Goal: Transaction & Acquisition: Purchase product/service

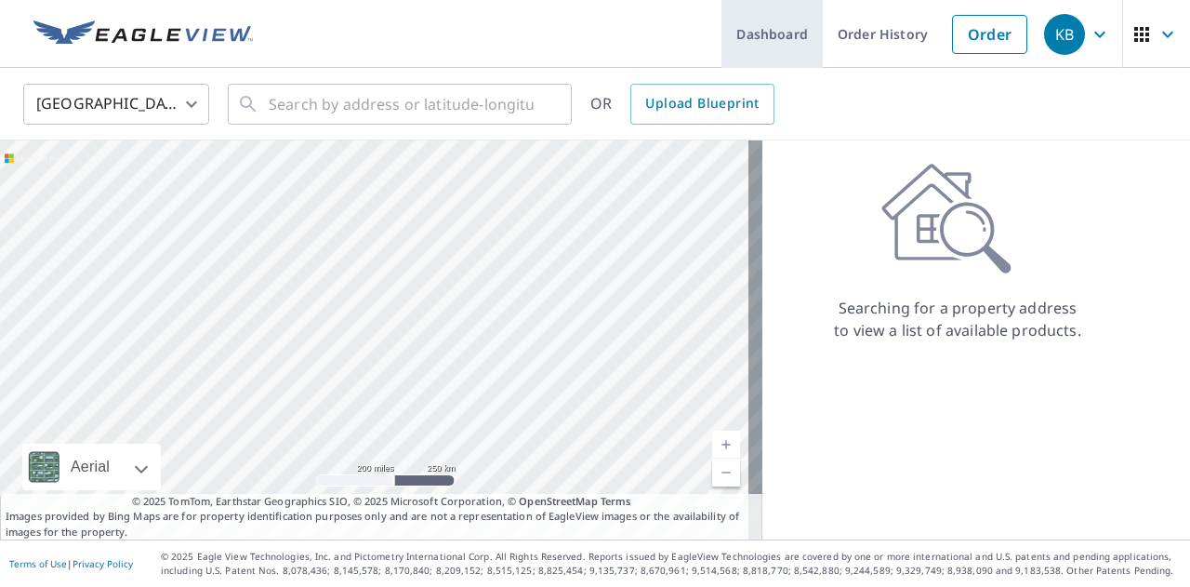
click at [772, 39] on link "Dashboard" at bounding box center [772, 34] width 101 height 68
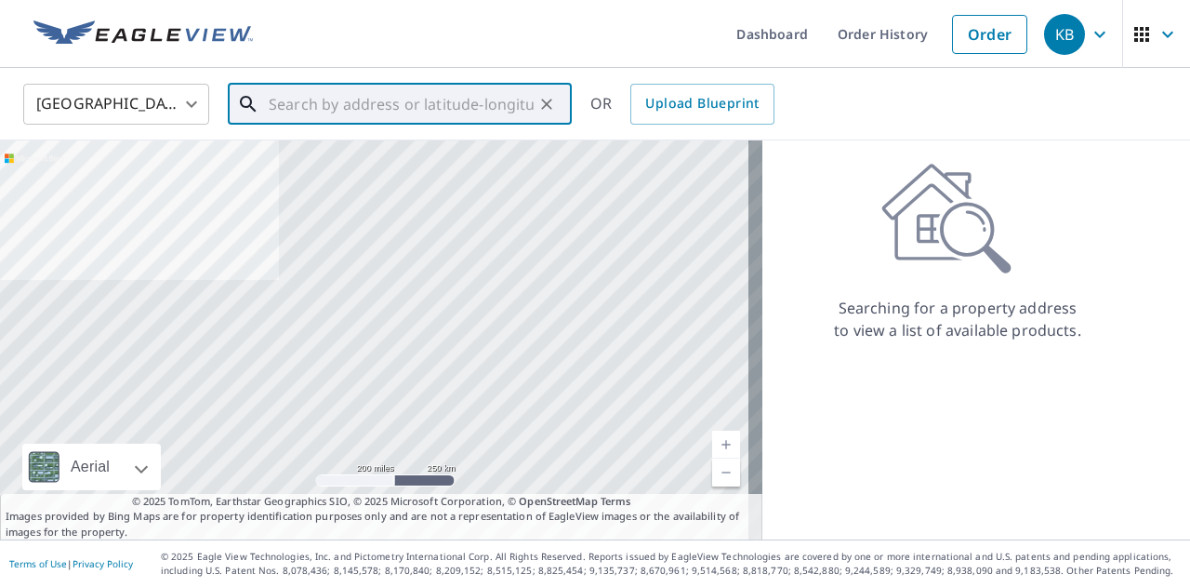
click at [431, 115] on input "text" at bounding box center [401, 104] width 265 height 52
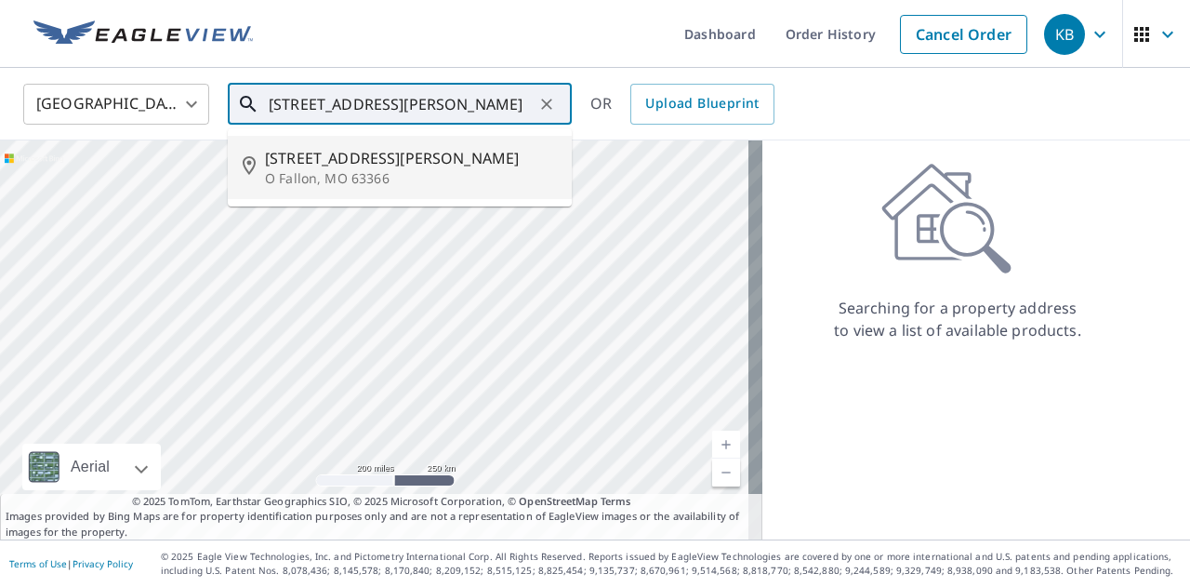
click at [409, 150] on span "[STREET_ADDRESS][PERSON_NAME]" at bounding box center [411, 158] width 292 height 22
type input "[STREET_ADDRESS][PERSON_NAME][PERSON_NAME]"
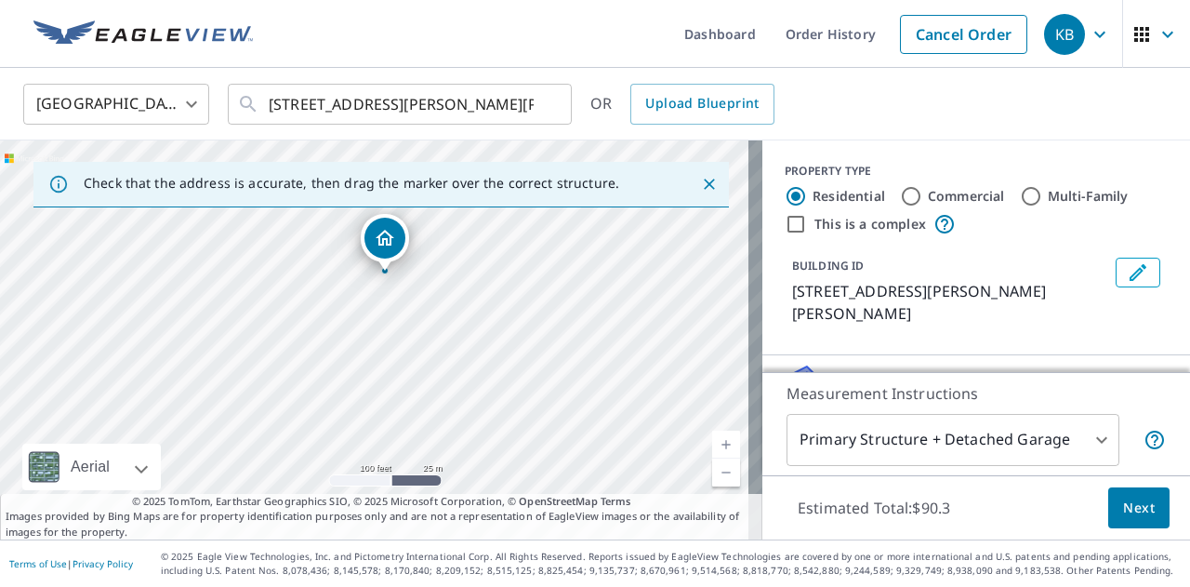
drag, startPoint x: 459, startPoint y: 410, endPoint x: 471, endPoint y: 339, distance: 71.5
click at [471, 339] on div "[STREET_ADDRESS][PERSON_NAME][PERSON_NAME]" at bounding box center [381, 339] width 763 height 399
drag, startPoint x: 613, startPoint y: 373, endPoint x: 528, endPoint y: 382, distance: 85.1
click at [528, 382] on div "[STREET_ADDRESS][PERSON_NAME][PERSON_NAME]" at bounding box center [381, 339] width 763 height 399
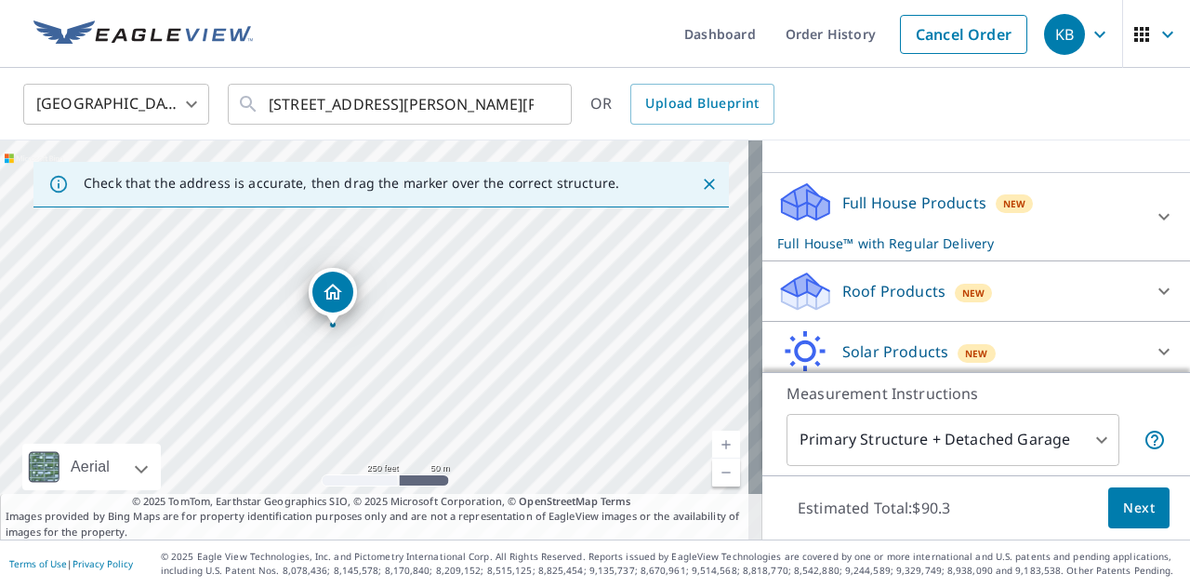
scroll to position [191, 0]
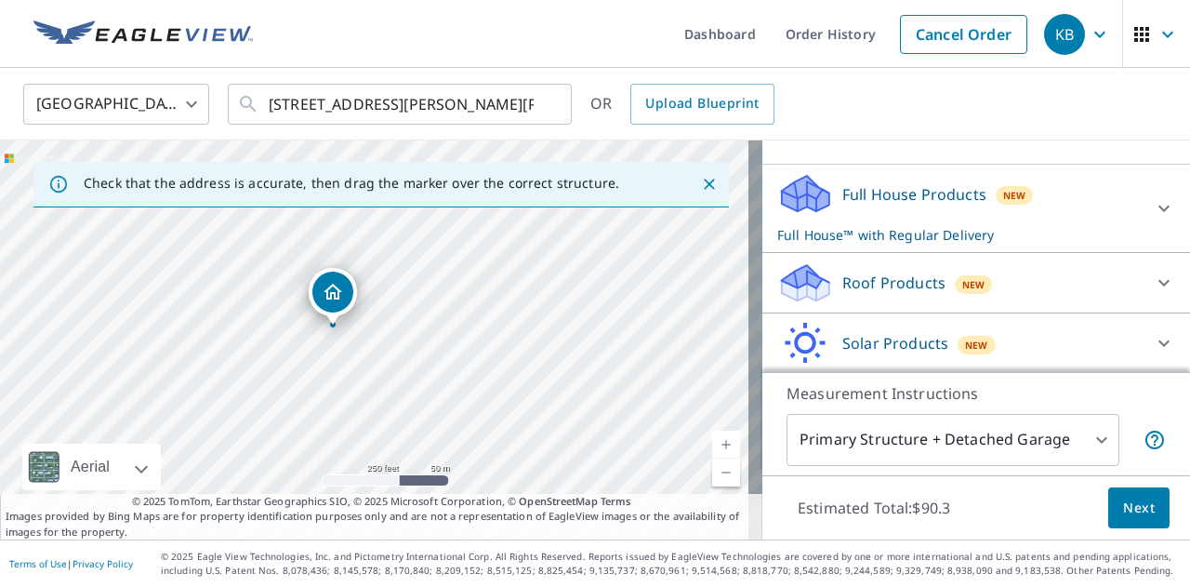
click at [1159, 206] on icon at bounding box center [1164, 209] width 11 height 7
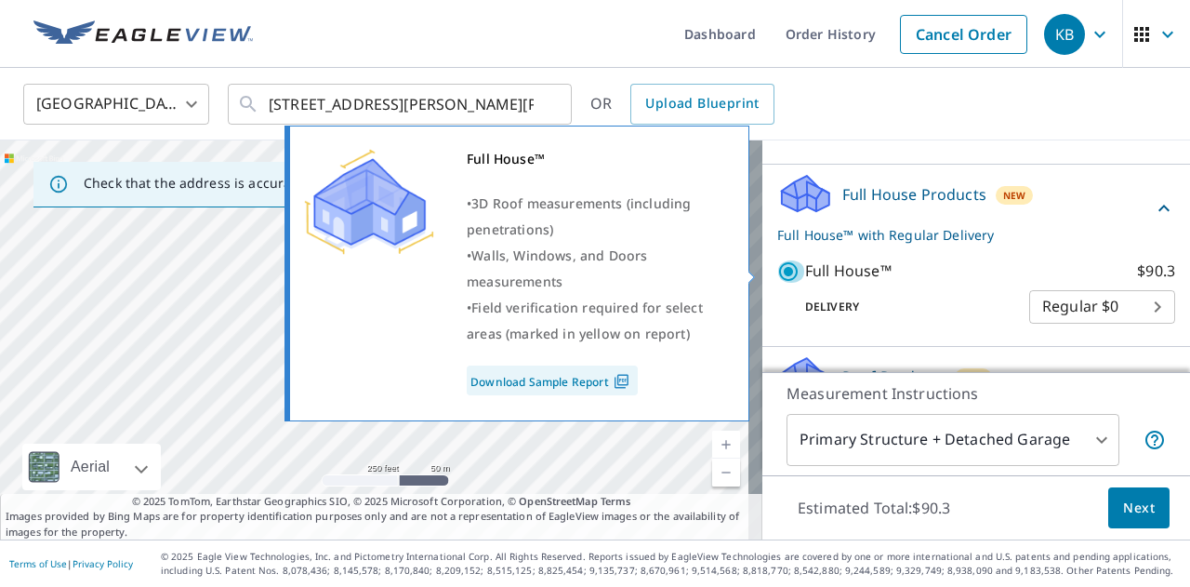
click at [777, 271] on input "Full House™ $90.3" at bounding box center [791, 271] width 28 height 22
checkbox input "false"
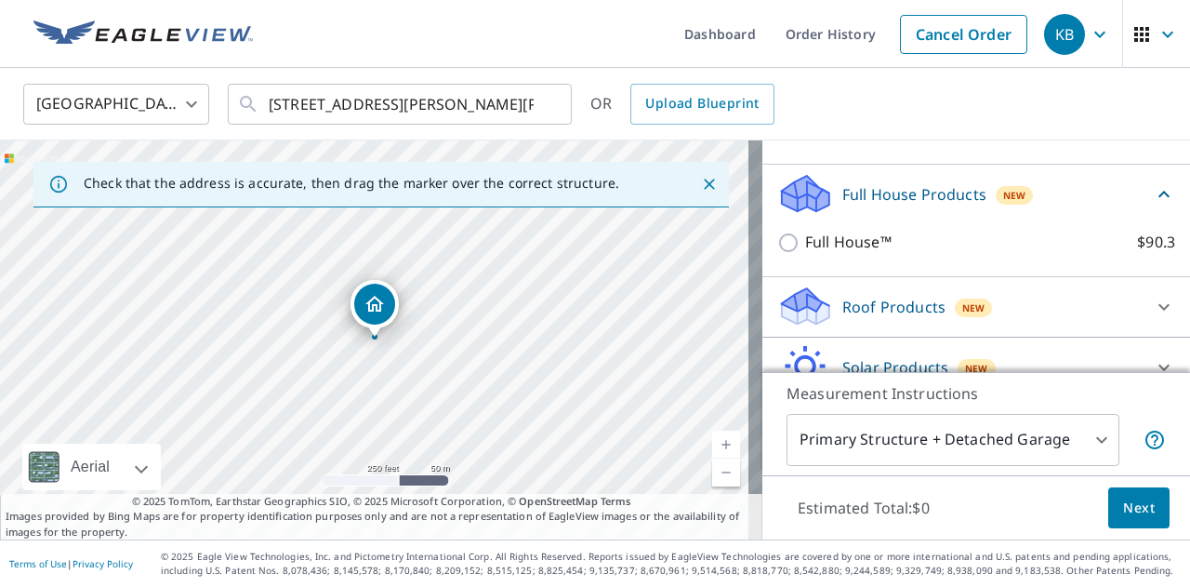
click at [1075, 290] on div "Roof Products New" at bounding box center [959, 307] width 365 height 44
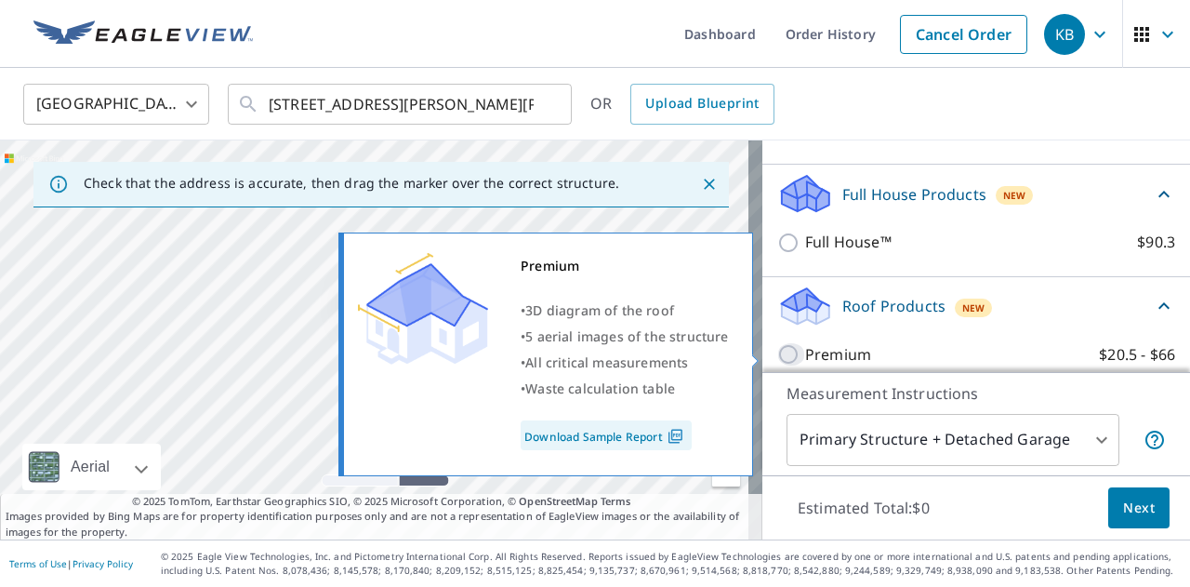
click at [785, 352] on input "Premium $20.5 - $66" at bounding box center [791, 354] width 28 height 22
checkbox input "true"
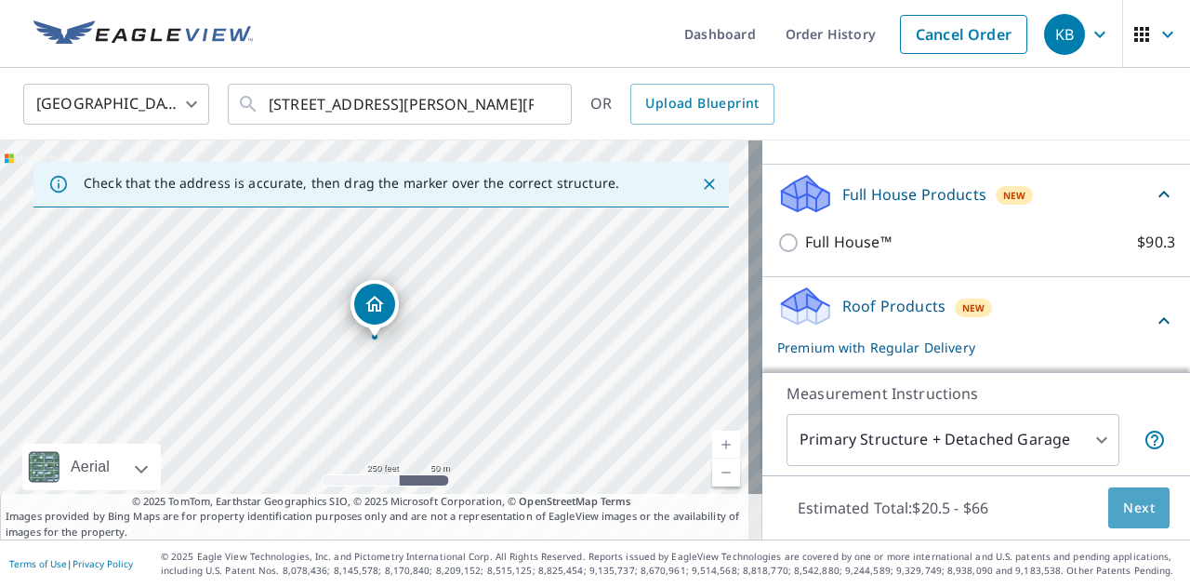
click at [1113, 495] on button "Next" at bounding box center [1138, 508] width 61 height 42
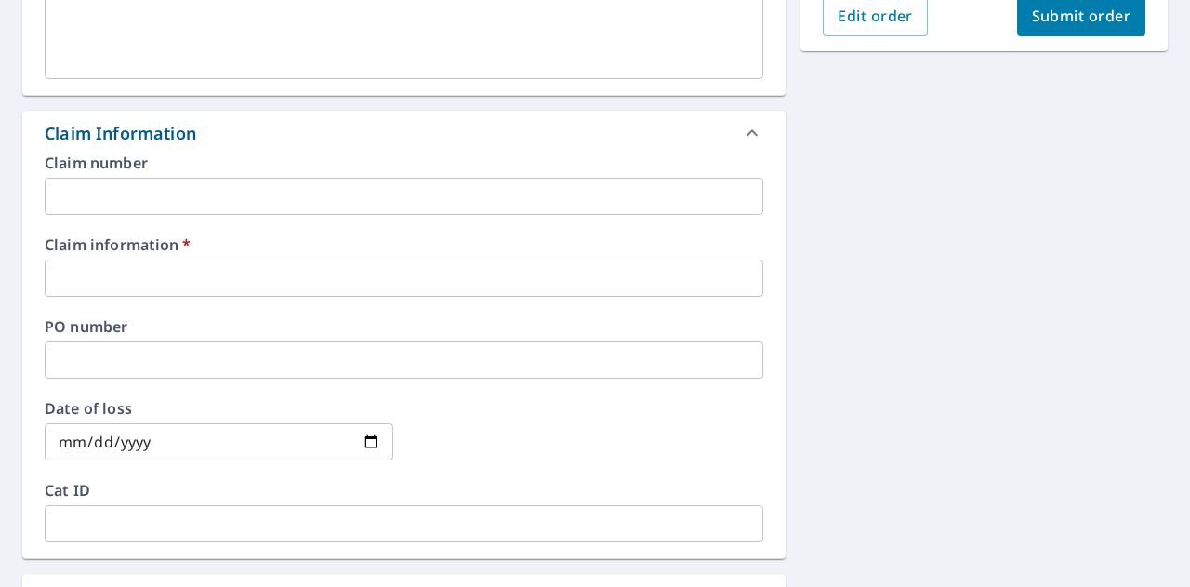
scroll to position [568, 0]
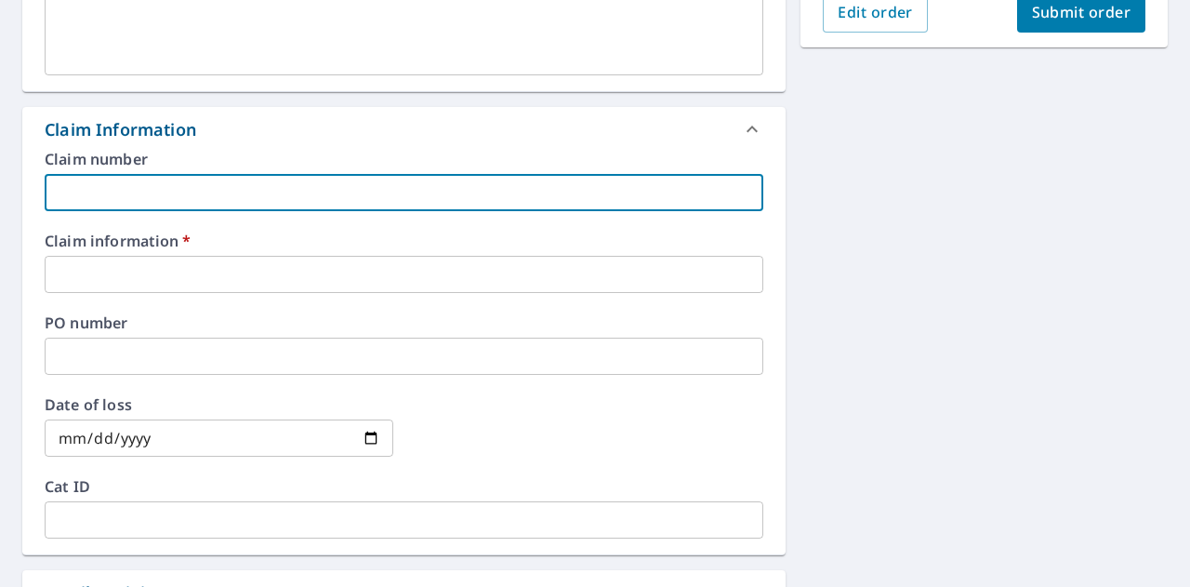
click at [366, 187] on input "text" at bounding box center [404, 192] width 719 height 37
type input "696811"
checkbox input "true"
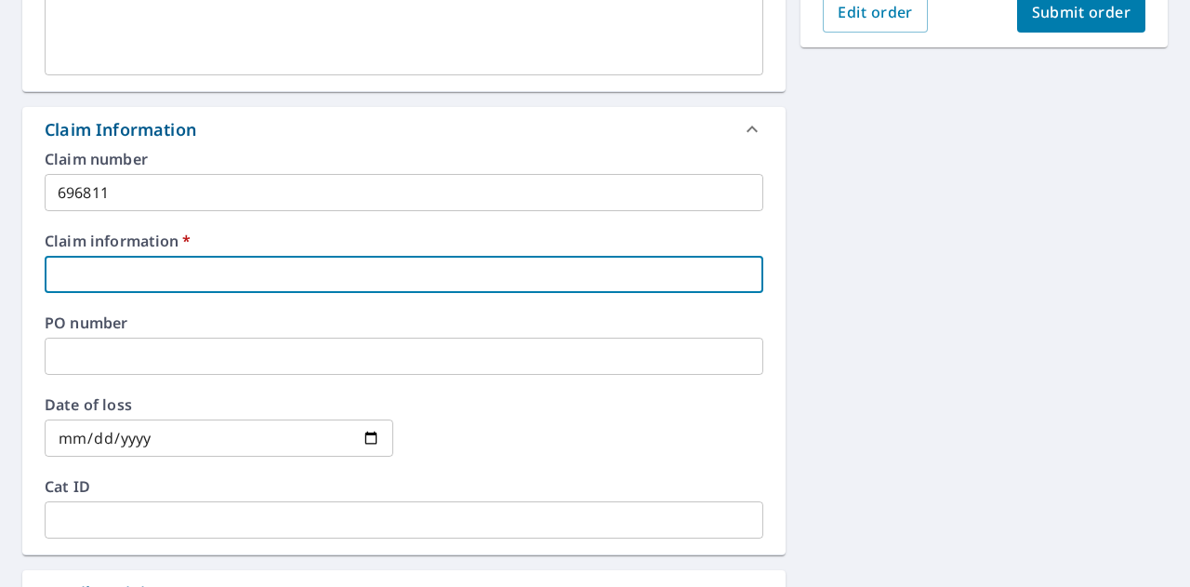
click at [172, 258] on input "text" at bounding box center [404, 274] width 719 height 37
type input "M2 Roofing"
checkbox input "true"
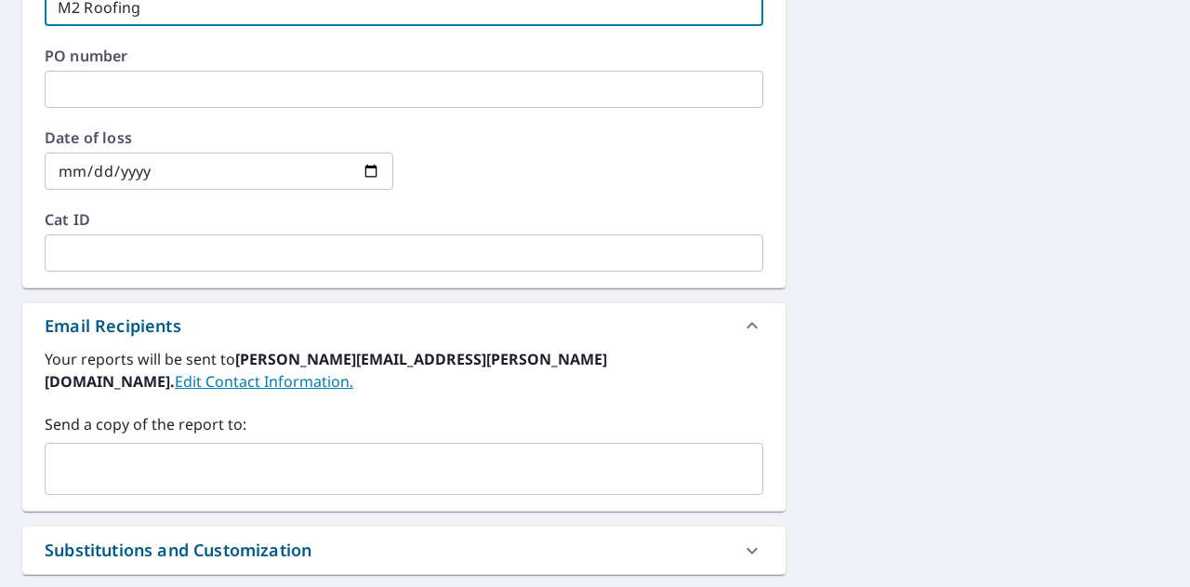
scroll to position [839, 0]
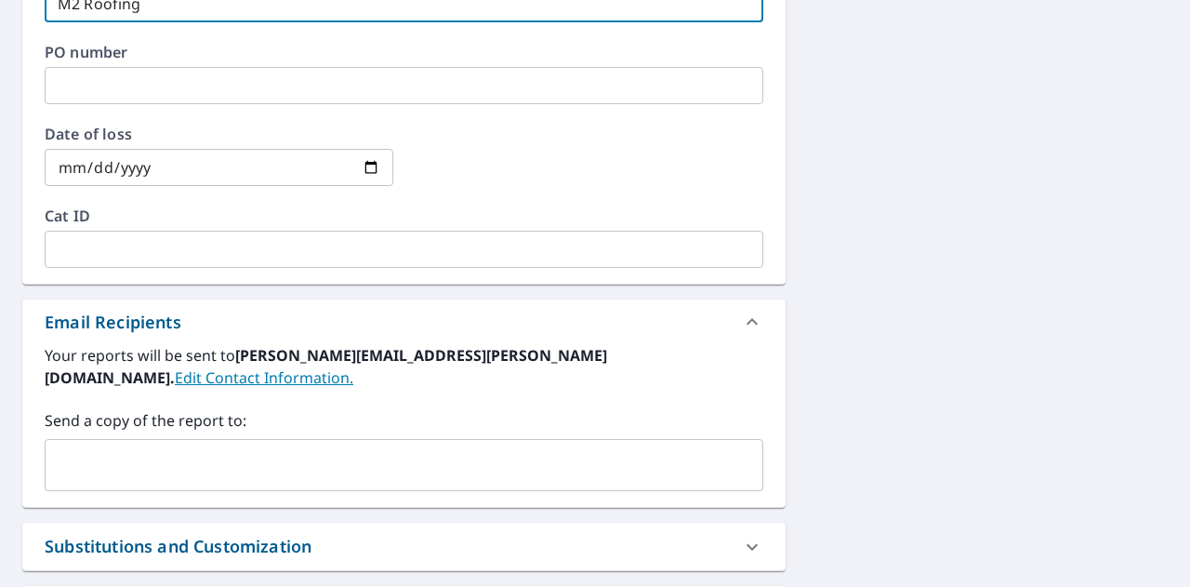
click at [367, 461] on div "​" at bounding box center [404, 465] width 719 height 52
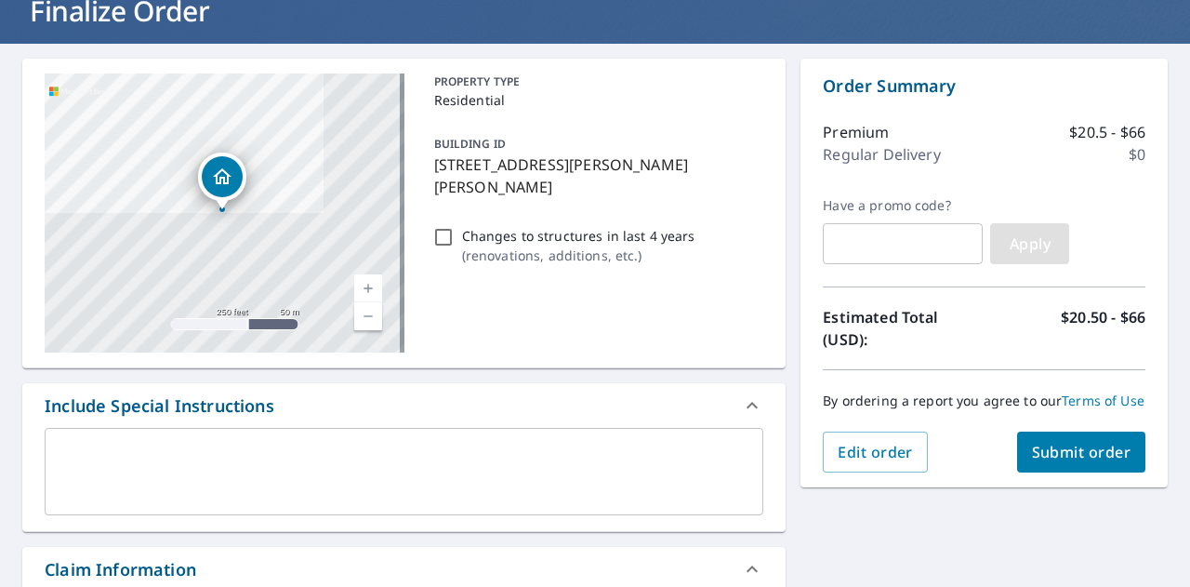
scroll to position [130, 0]
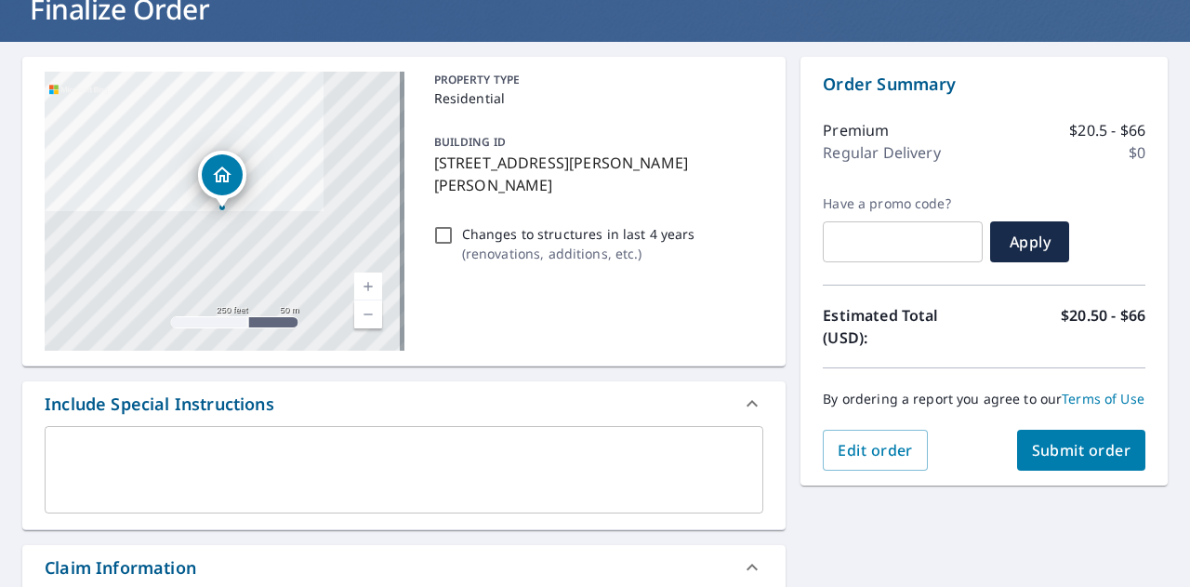
type input "[EMAIL_ADDRESS][PERSON_NAME][DOMAIN_NAME]"
click at [1051, 460] on span "Submit order" at bounding box center [1081, 450] width 99 height 20
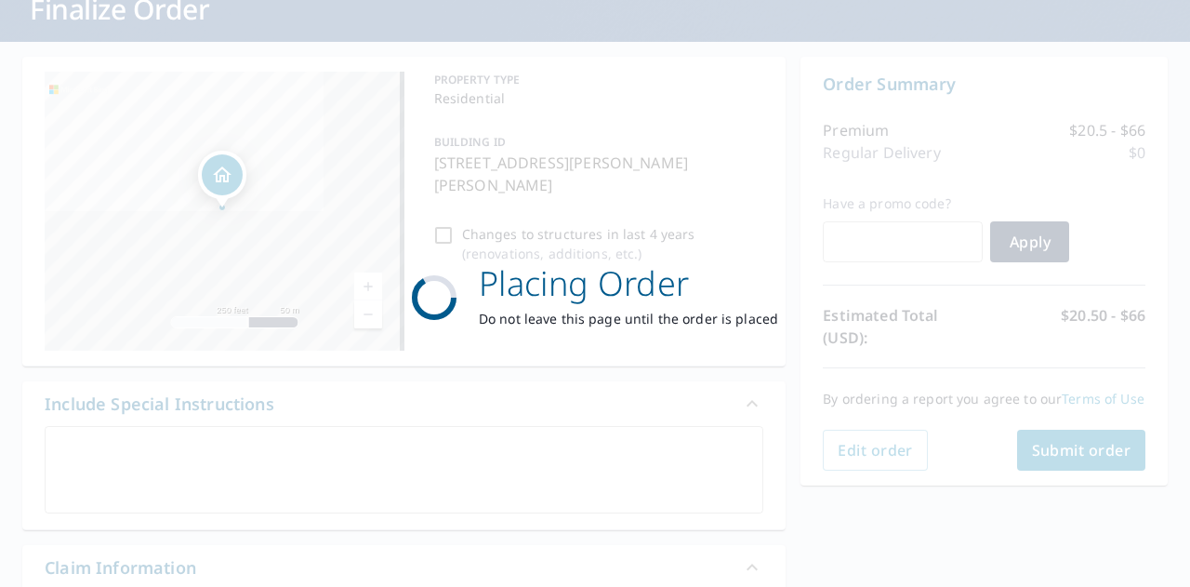
checkbox input "true"
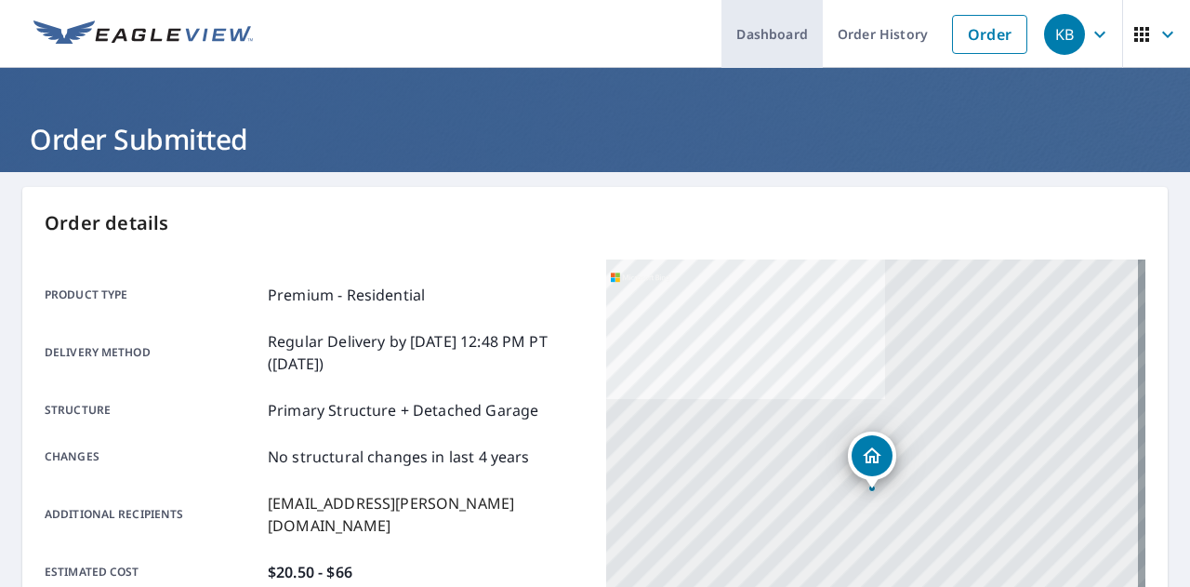
click at [751, 44] on link "Dashboard" at bounding box center [772, 34] width 101 height 68
